Goal: Task Accomplishment & Management: Use online tool/utility

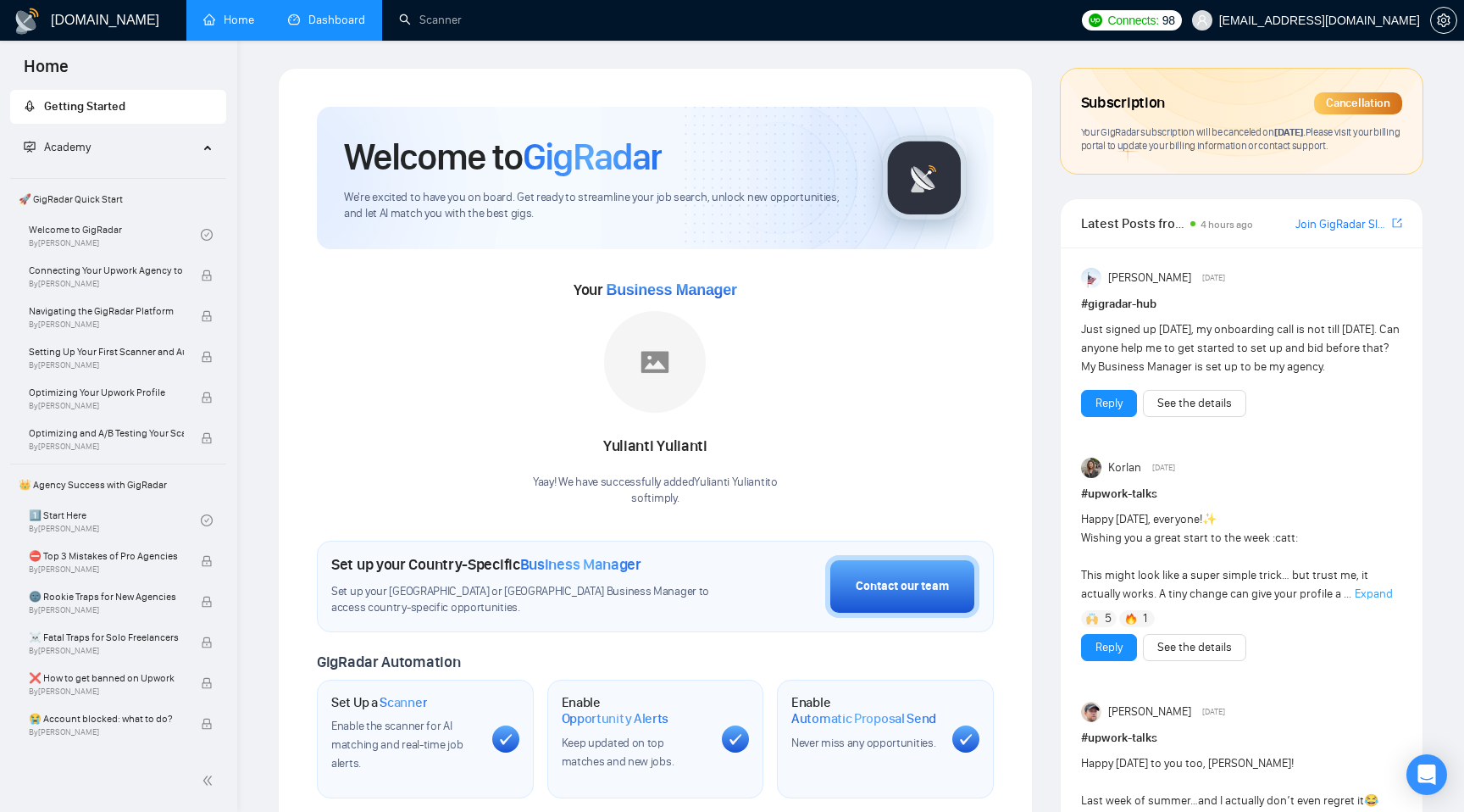
click at [355, 19] on link "Dashboard" at bounding box center [326, 19] width 77 height 14
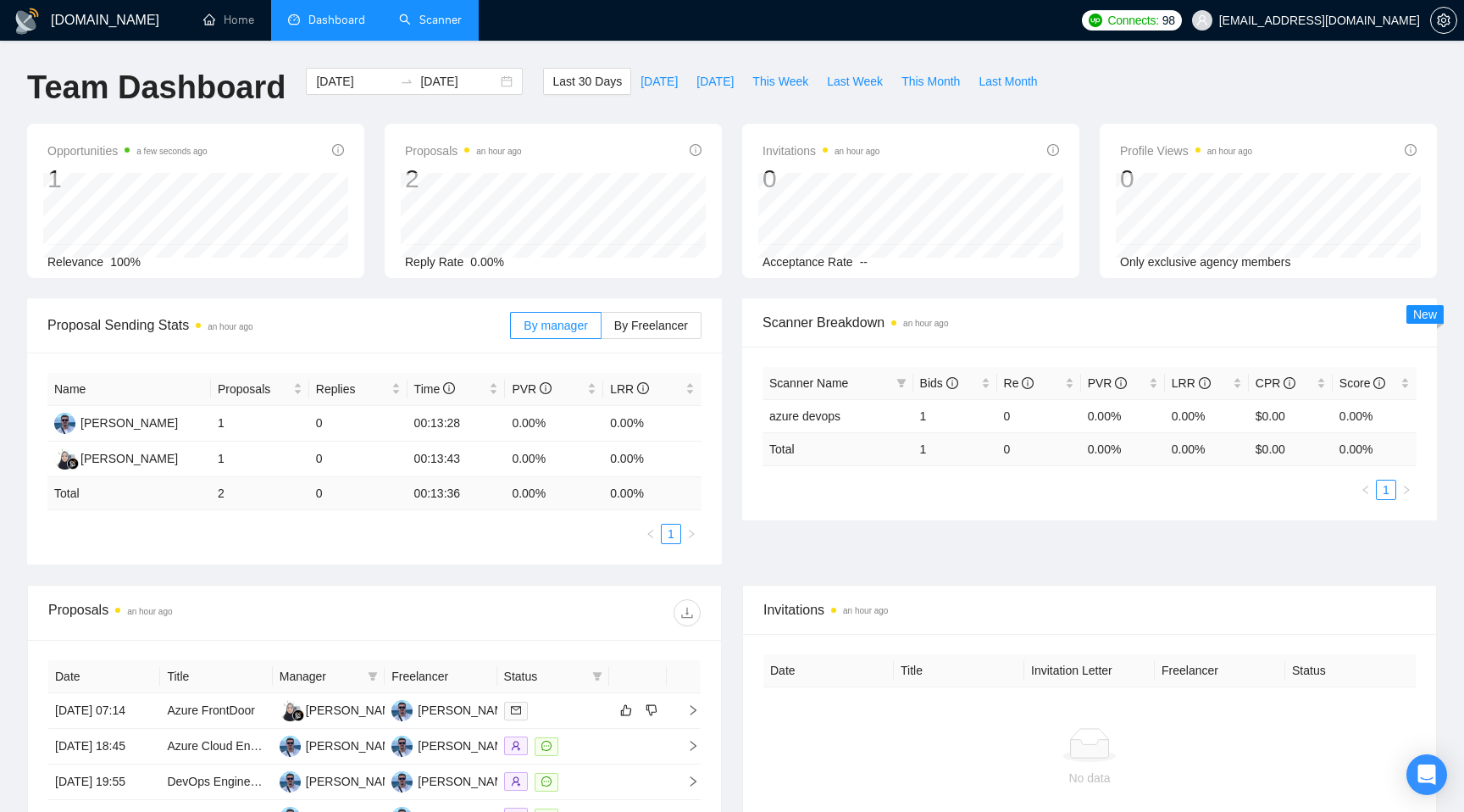
click at [428, 27] on link "Scanner" at bounding box center [430, 19] width 63 height 14
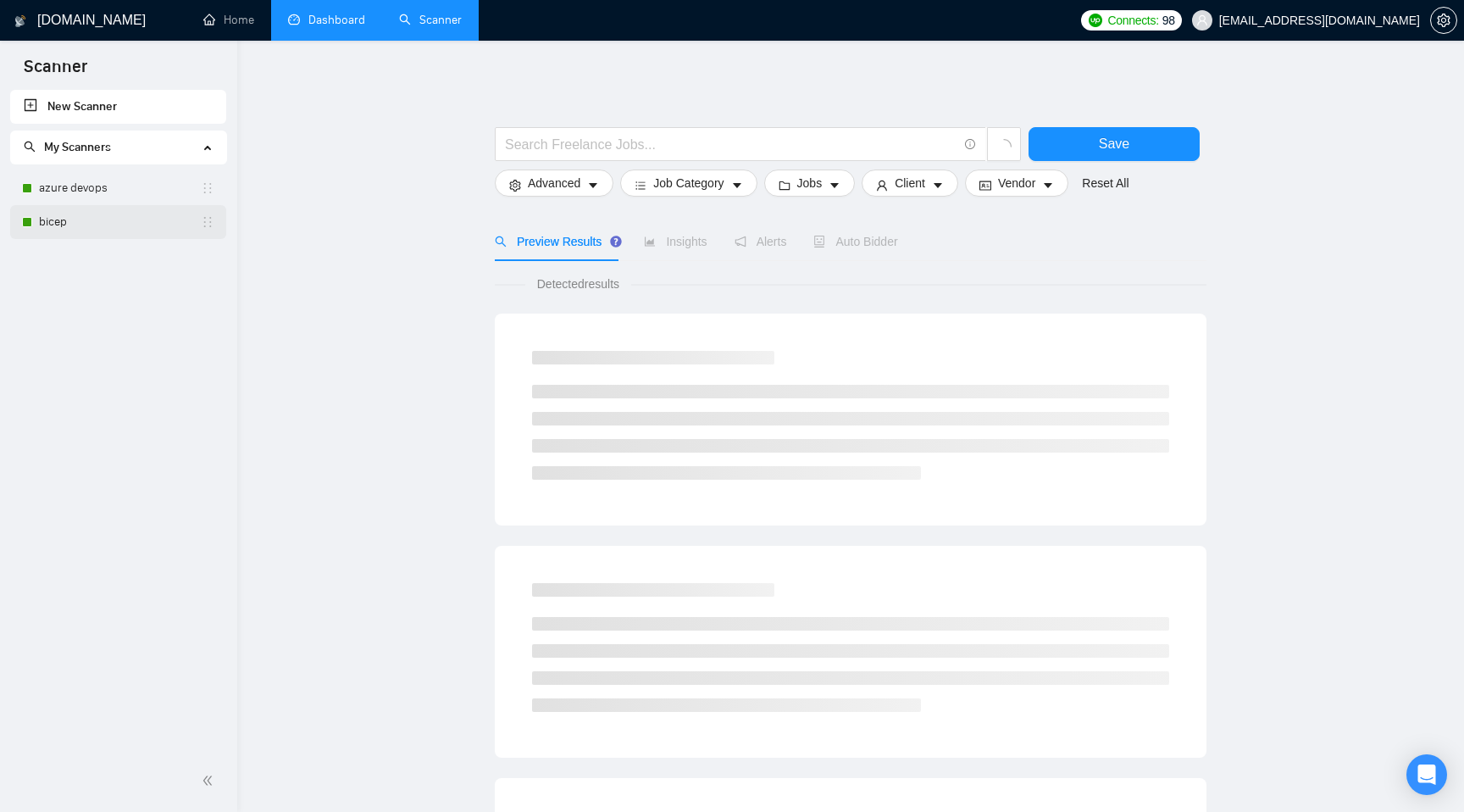
click at [108, 217] on link "bicep" at bounding box center [120, 222] width 162 height 34
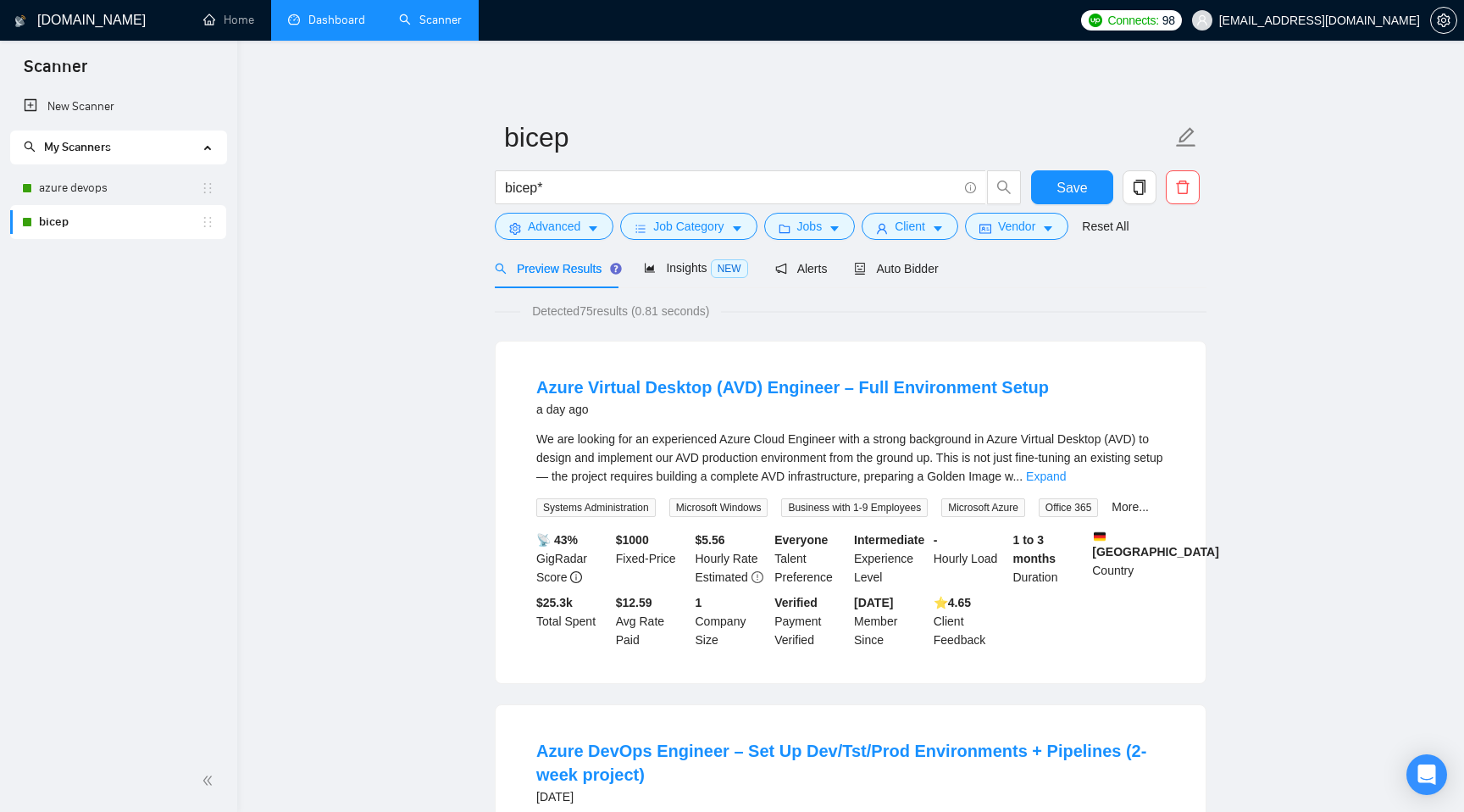
click at [685, 264] on span "Insights NEW" at bounding box center [696, 267] width 103 height 13
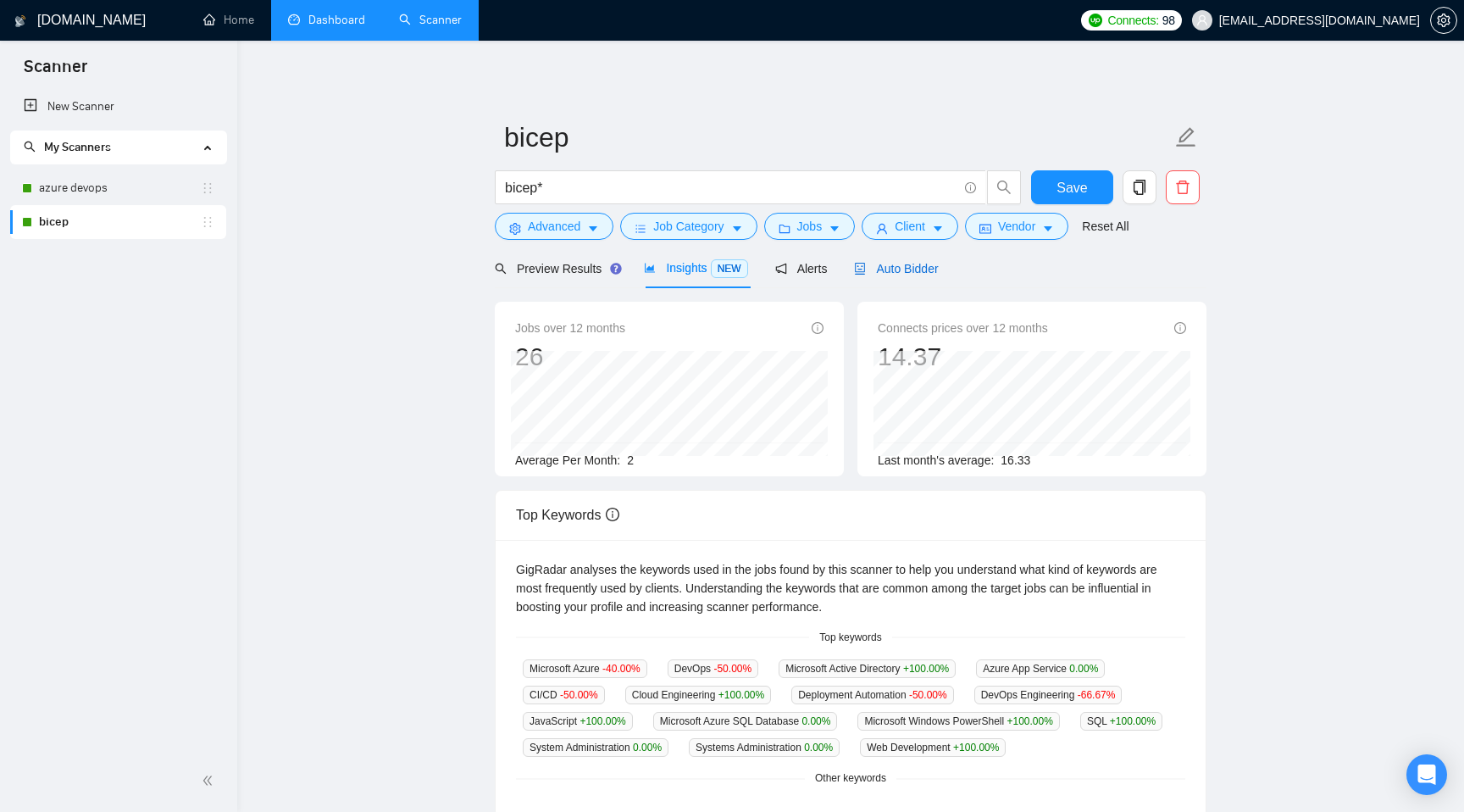
click at [933, 261] on span "Auto Bidder" at bounding box center [896, 268] width 84 height 13
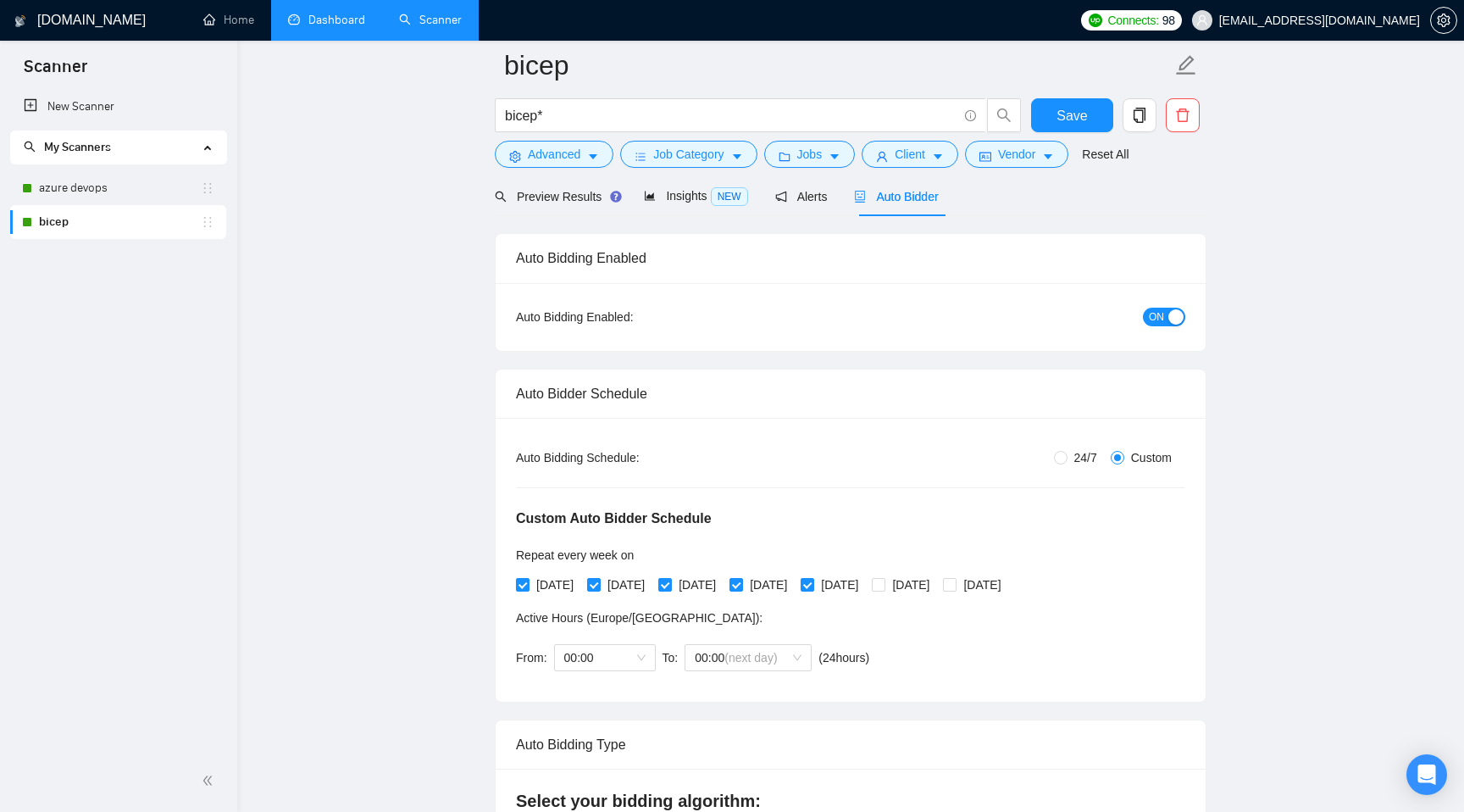
scroll to position [87, 0]
click at [1068, 462] on span "24/7" at bounding box center [1086, 457] width 36 height 19
click at [1067, 462] on input "24/7" at bounding box center [1061, 456] width 13 height 13
radio input "true"
radio input "false"
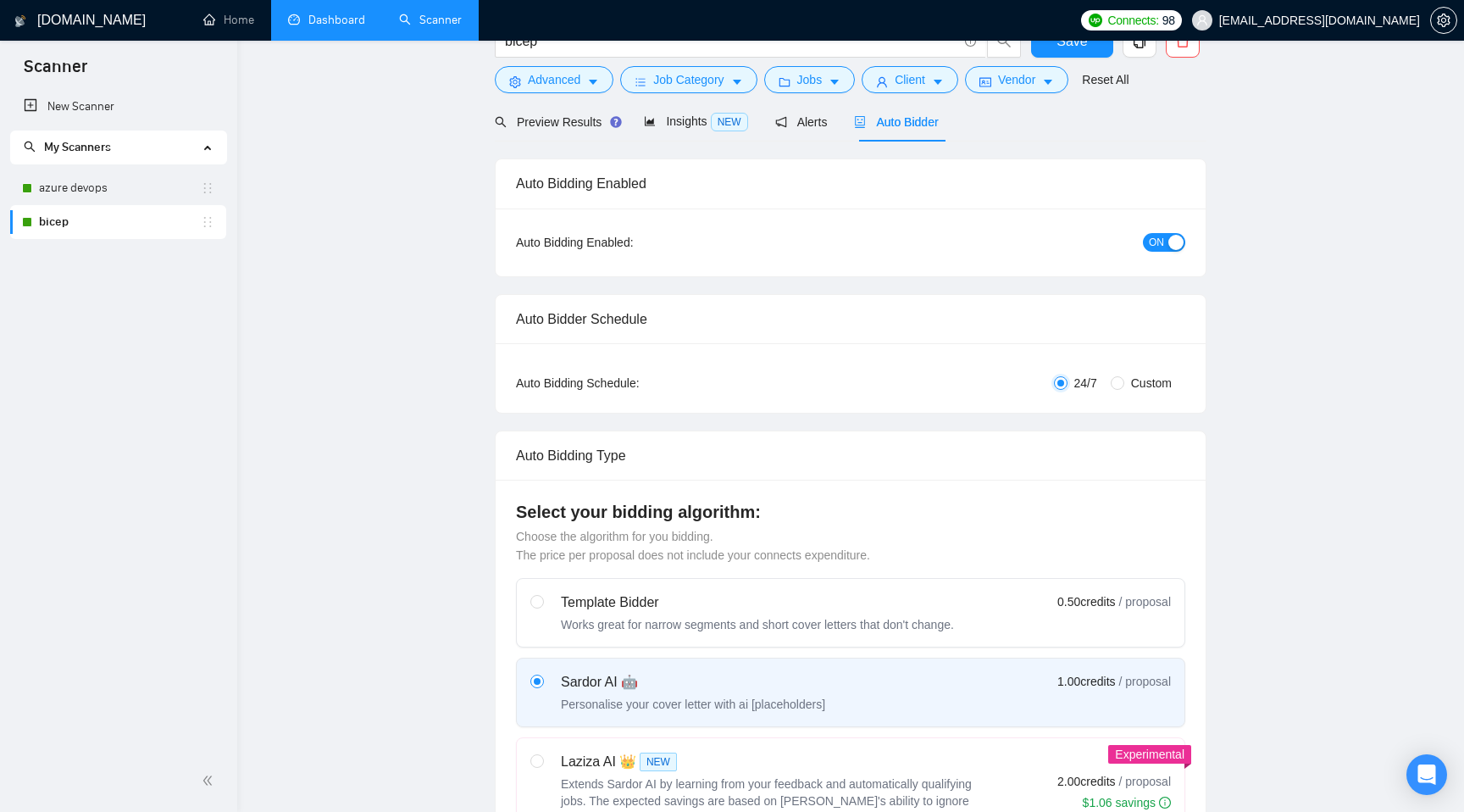
scroll to position [0, 0]
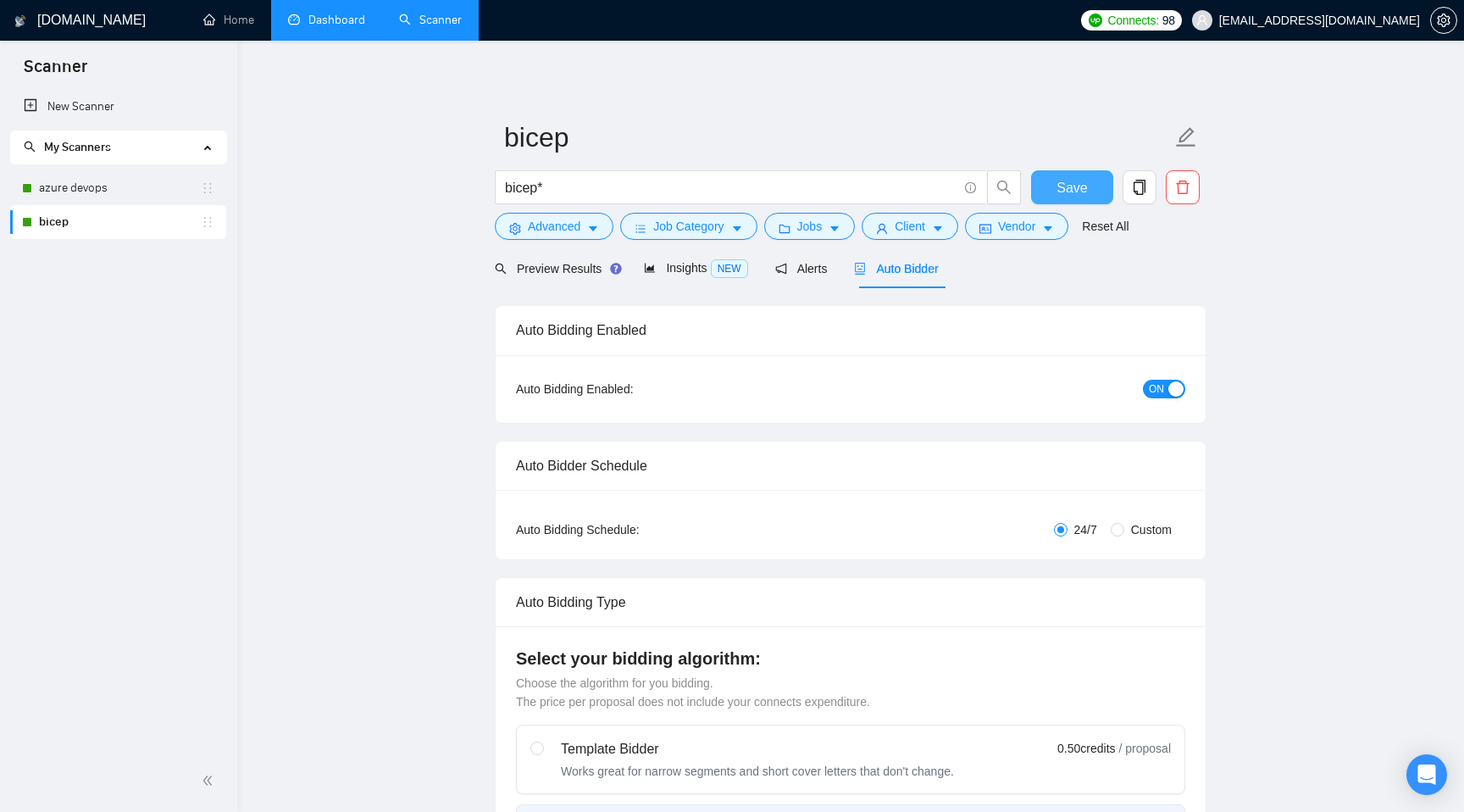
click at [1070, 181] on span "Save" at bounding box center [1072, 188] width 31 height 21
click at [132, 191] on link "azure devops" at bounding box center [120, 188] width 162 height 34
